Goal: Information Seeking & Learning: Find specific fact

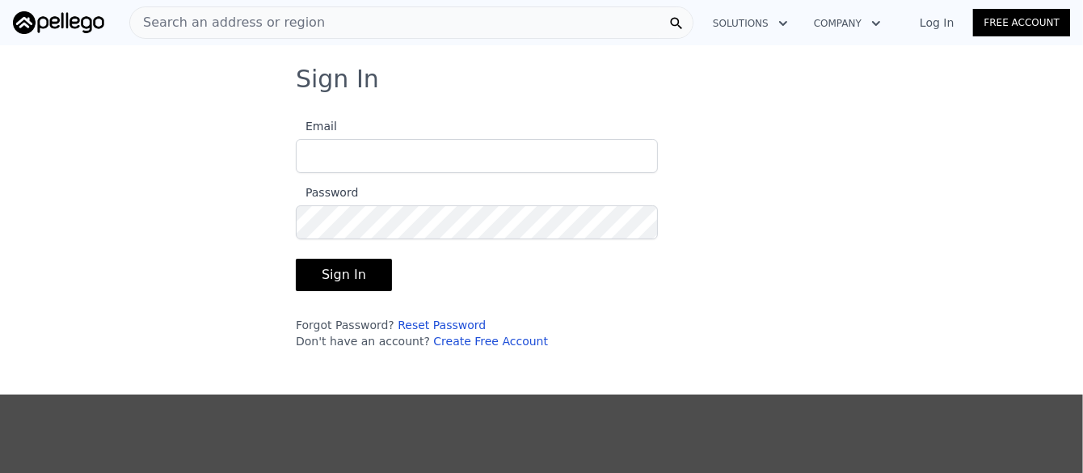
type input "[EMAIL_ADDRESS][DOMAIN_NAME]"
click at [324, 284] on button "Sign In" at bounding box center [344, 275] width 96 height 32
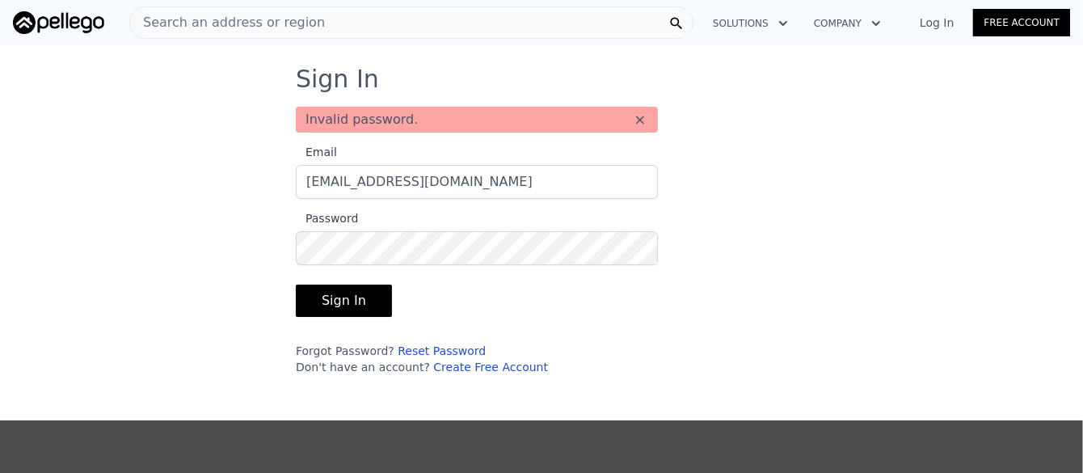
click at [327, 298] on button "Sign In" at bounding box center [344, 301] width 96 height 32
click at [415, 347] on link "Reset Password" at bounding box center [442, 350] width 88 height 13
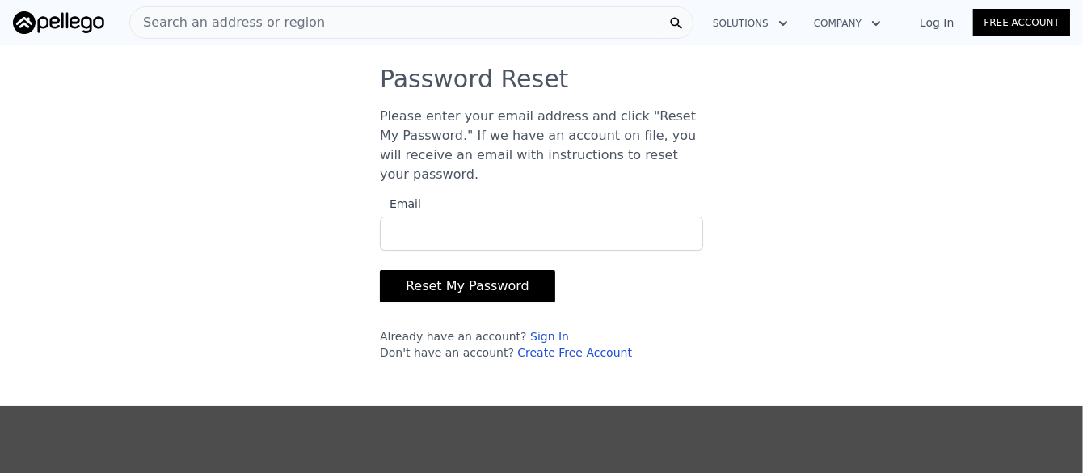
click at [417, 218] on input "Email" at bounding box center [541, 234] width 323 height 34
type input "[EMAIL_ADDRESS][DOMAIN_NAME]"
click at [465, 270] on button "Reset My Password" at bounding box center [467, 286] width 175 height 32
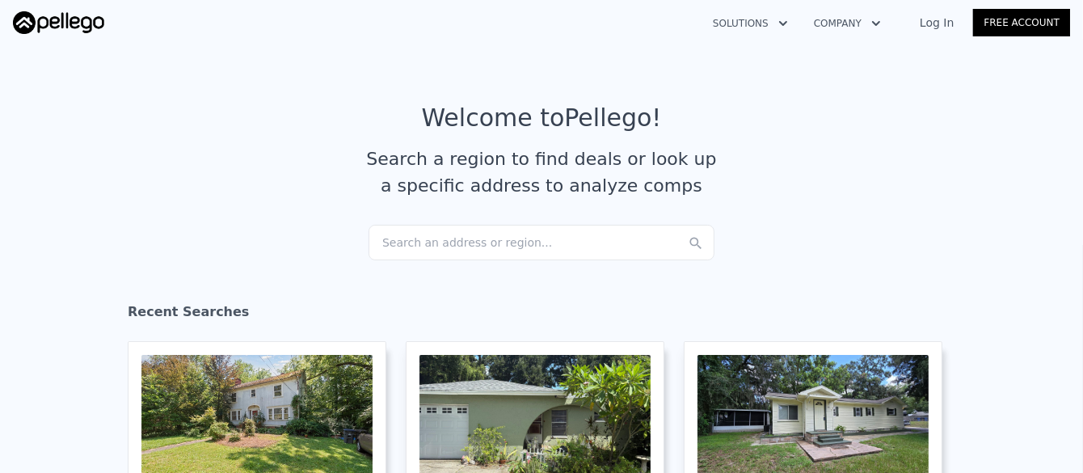
click at [445, 238] on div "Search an address or region..." at bounding box center [542, 243] width 346 height 36
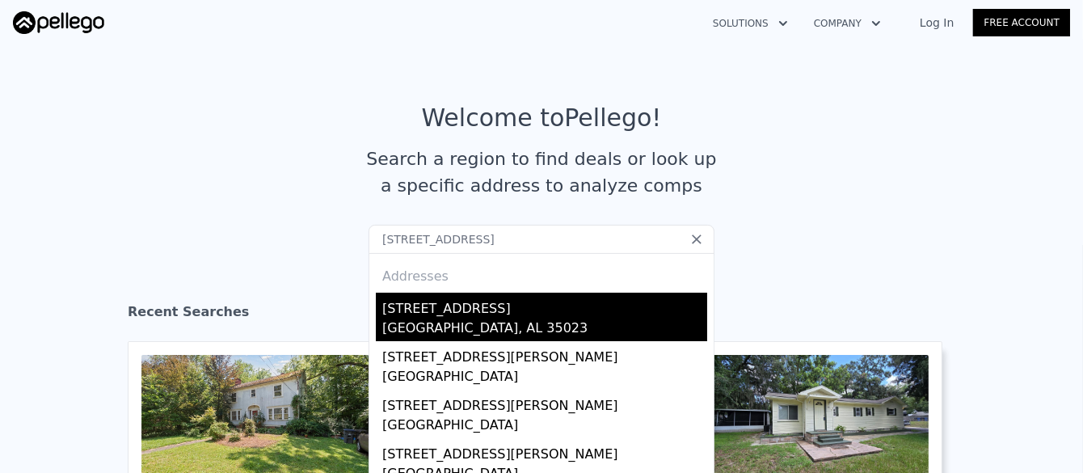
type input "[STREET_ADDRESS]"
click at [483, 304] on div "[STREET_ADDRESS]" at bounding box center [544, 306] width 325 height 26
